Goal: Use online tool/utility: Utilize a website feature to perform a specific function

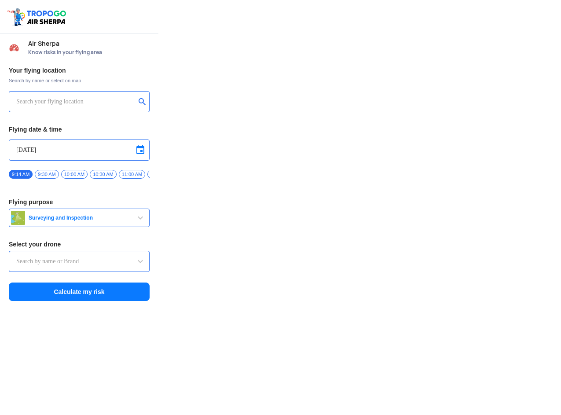
type input "Switch UAV"
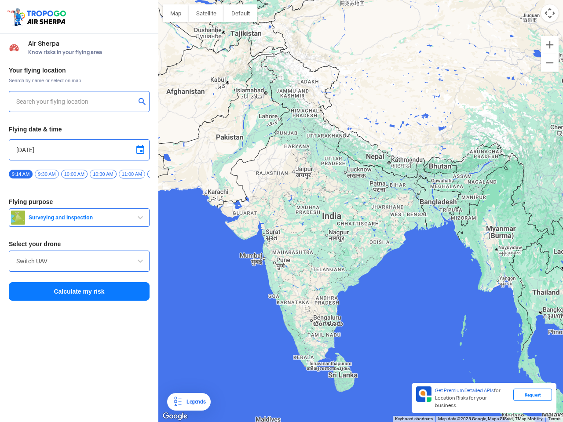
click at [38, 17] on img at bounding box center [38, 17] width 62 height 20
click at [76, 102] on input "text" at bounding box center [75, 101] width 119 height 11
click at [144, 103] on button "submit" at bounding box center [144, 102] width 11 height 9
click at [79, 150] on input "[DATE]" at bounding box center [79, 150] width 126 height 11
click at [140, 150] on div at bounding box center [281, 211] width 563 height 422
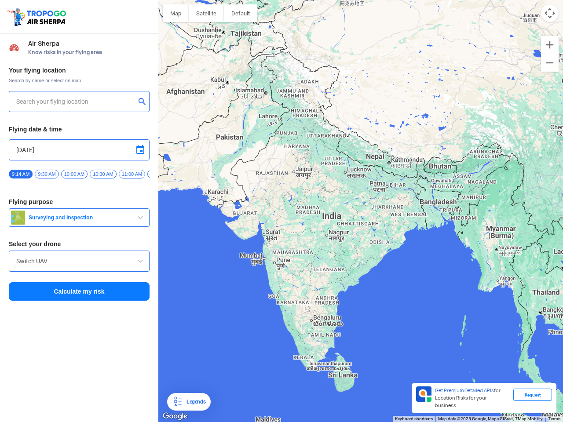
click at [21, 174] on div at bounding box center [281, 211] width 563 height 422
click at [47, 174] on div at bounding box center [281, 211] width 563 height 422
click at [74, 174] on div at bounding box center [281, 211] width 563 height 422
click at [103, 174] on div at bounding box center [281, 211] width 563 height 422
click at [132, 174] on div at bounding box center [281, 211] width 563 height 422
